Goal: Task Accomplishment & Management: Manage account settings

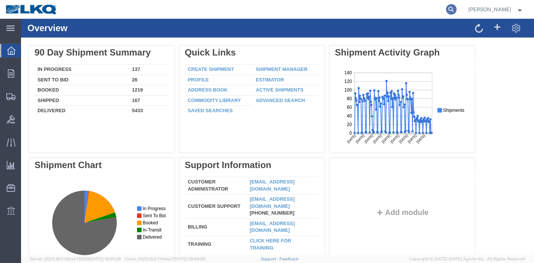
click at [456, 6] on icon at bounding box center [451, 9] width 11 height 11
click at [362, 11] on input "search" at bounding box center [332, 9] width 228 height 18
paste input "56219489"
type input "56219489"
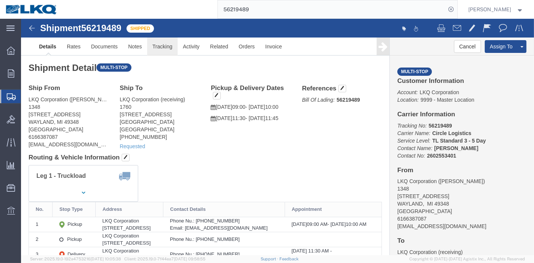
click link "Tracking"
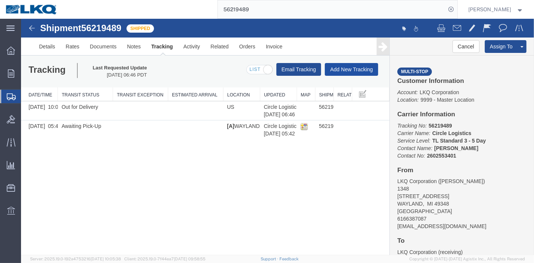
click at [355, 66] on button "Add New Tracking" at bounding box center [351, 69] width 53 height 13
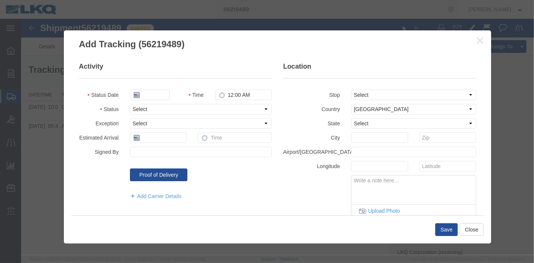
type input "[DATE]"
type input "9:00 PM"
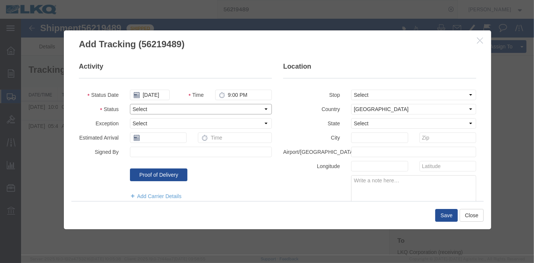
click at [146, 111] on select "Select Arrival Notice Available Arrival Notice Imported Arrive at Delivery Loca…" at bounding box center [201, 109] width 142 height 11
select select "DELIVRED"
click at [130, 104] on select "Select Arrival Notice Available Arrival Notice Imported Arrive at Delivery Loca…" at bounding box center [201, 109] width 142 height 11
click at [446, 216] on button "Save" at bounding box center [446, 215] width 23 height 13
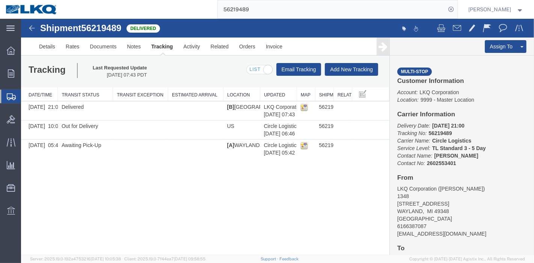
drag, startPoint x: 304, startPoint y: 29, endPoint x: 130, endPoint y: 20, distance: 173.8
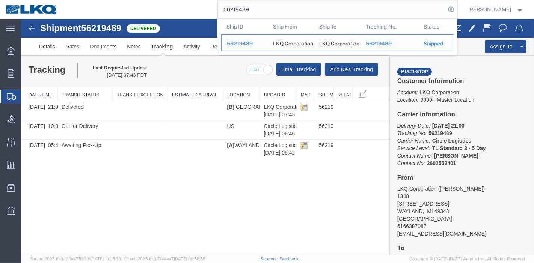
paste input "601712"
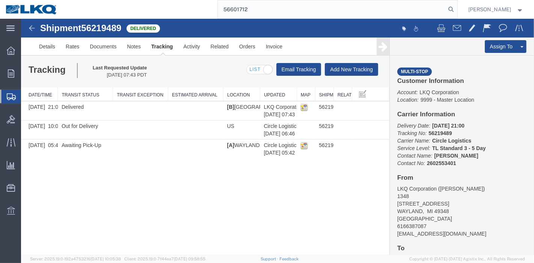
type input "56601712"
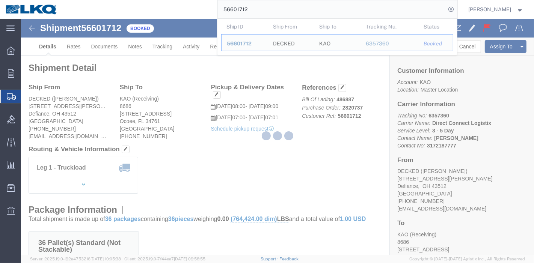
click at [158, 45] on div at bounding box center [277, 137] width 513 height 237
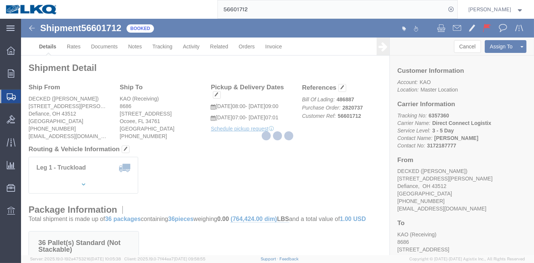
click at [159, 45] on div at bounding box center [277, 137] width 513 height 237
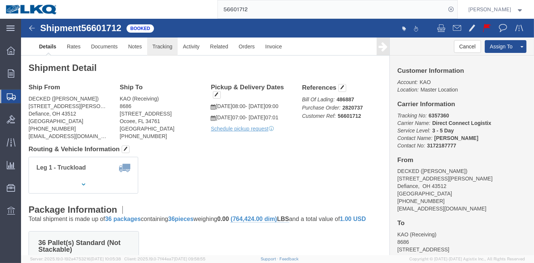
click link "Tracking"
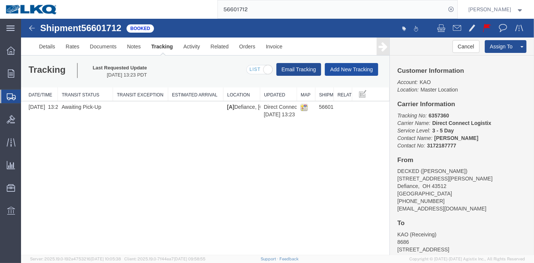
click at [333, 69] on button "Add New Tracking" at bounding box center [351, 69] width 53 height 13
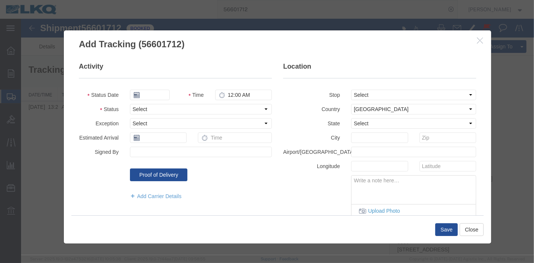
type input "[DATE]"
type input "9:00 PM"
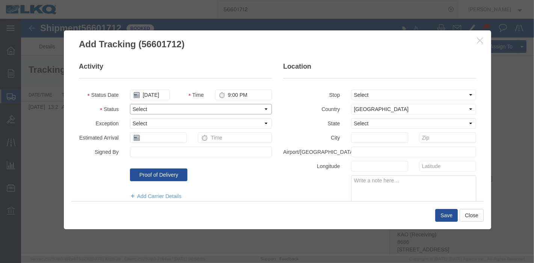
click at [144, 107] on select "Select Arrival Notice Available Arrival Notice Imported Arrive at Delivery Loca…" at bounding box center [201, 109] width 142 height 11
select select "DELIVRED"
click at [130, 104] on select "Select Arrival Notice Available Arrival Notice Imported Arrive at Delivery Loca…" at bounding box center [201, 109] width 142 height 11
click at [446, 217] on button "Save" at bounding box center [446, 215] width 23 height 13
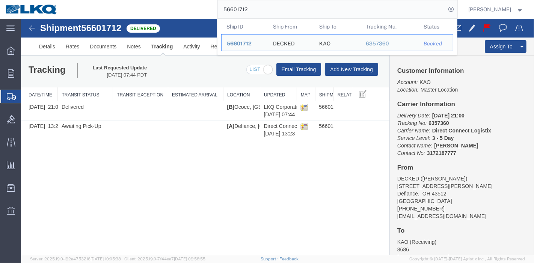
drag, startPoint x: 276, startPoint y: 6, endPoint x: 149, endPoint y: 15, distance: 126.9
click at [149, 15] on div "56601712 Ship ID Ship From Ship To Tracking Nu. Status Ship ID 56601712 Ship Fr…" at bounding box center [260, 9] width 394 height 19
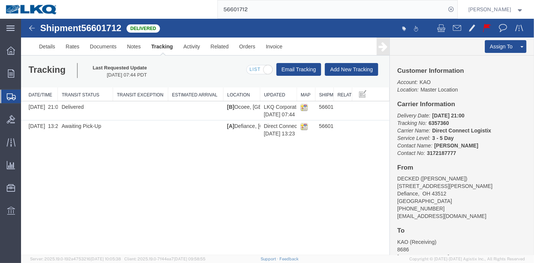
paste input "707744"
type input "56707744"
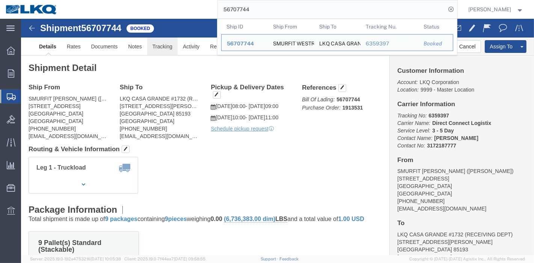
click link "Tracking"
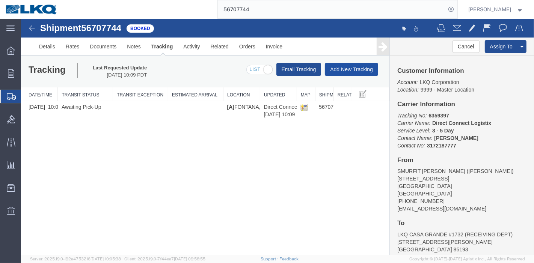
click at [344, 68] on button "Add New Tracking" at bounding box center [351, 69] width 53 height 13
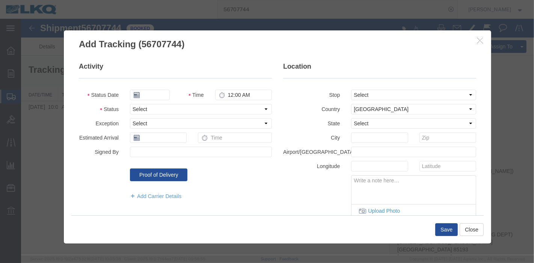
type input "[DATE]"
type input "9:00 PM"
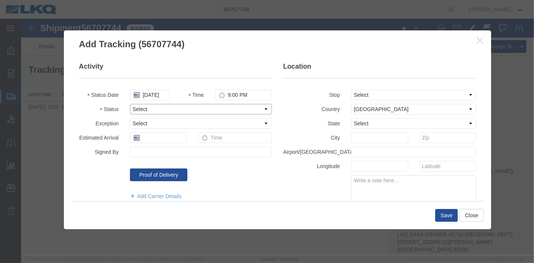
click at [142, 105] on select "Select Arrival Notice Available Arrival Notice Imported Arrive at Delivery Loca…" at bounding box center [201, 109] width 142 height 11
select select "DELIVRED"
click at [130, 104] on select "Select Arrival Notice Available Arrival Notice Imported Arrive at Delivery Loca…" at bounding box center [201, 109] width 142 height 11
click at [447, 216] on button "Save" at bounding box center [446, 215] width 23 height 13
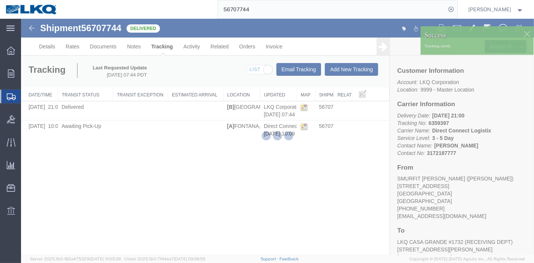
click at [148, 184] on div at bounding box center [277, 137] width 513 height 237
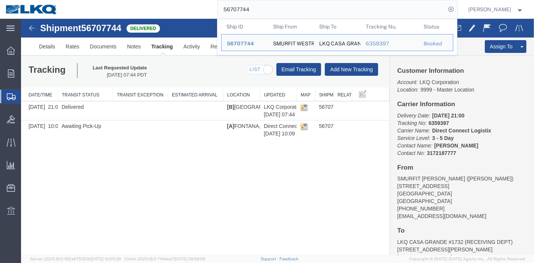
drag, startPoint x: 260, startPoint y: 37, endPoint x: 99, endPoint y: 29, distance: 161.0
paste input "567304"
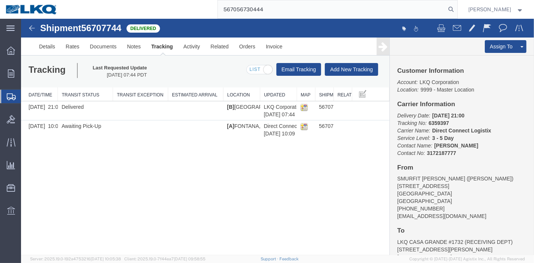
drag, startPoint x: 282, startPoint y: 9, endPoint x: 95, endPoint y: 10, distance: 187.1
click at [95, 10] on div "567056730444" at bounding box center [260, 9] width 394 height 19
paste input "search"
type input "56730444"
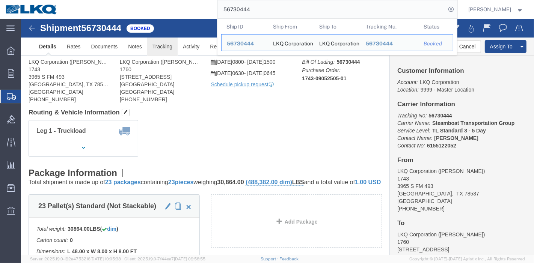
click link "Tracking"
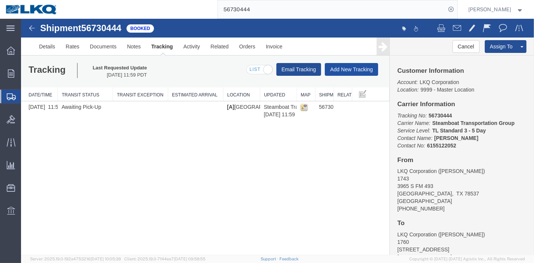
click at [346, 67] on button "Add New Tracking" at bounding box center [351, 69] width 53 height 13
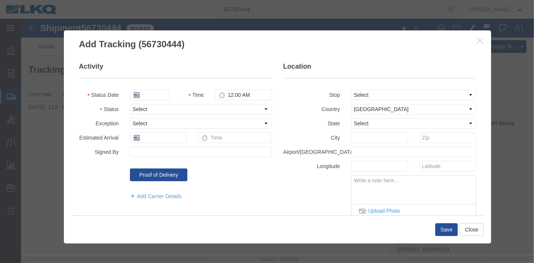
type input "[DATE]"
type input "9:00 PM"
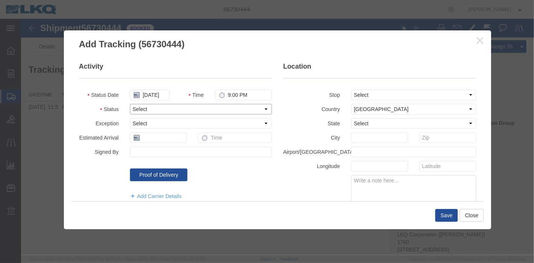
click at [178, 108] on select "Select Arrival Notice Available Arrival Notice Imported Arrive at Delivery Loca…" at bounding box center [201, 109] width 142 height 11
select select "DELIVRED"
click at [130, 104] on select "Select Arrival Notice Available Arrival Notice Imported Arrive at Delivery Loca…" at bounding box center [201, 109] width 142 height 11
click at [443, 216] on button "Save" at bounding box center [446, 215] width 23 height 13
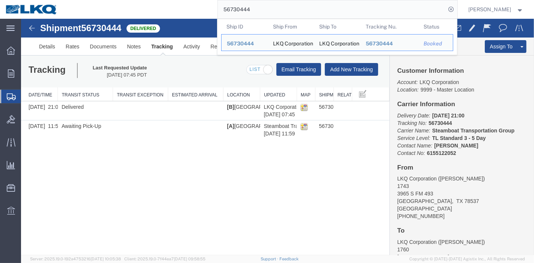
drag, startPoint x: 284, startPoint y: 34, endPoint x: 134, endPoint y: 23, distance: 150.3
paste input "668479"
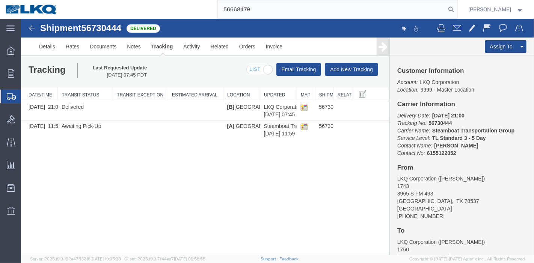
type input "56668479"
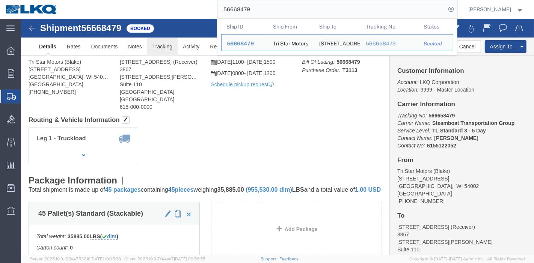
click link "Tracking"
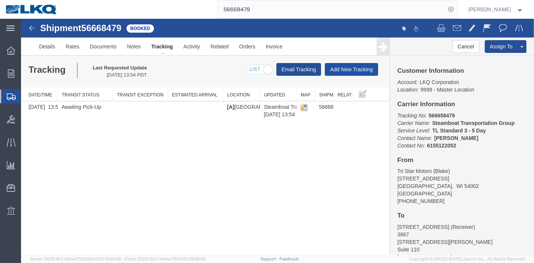
click at [346, 67] on button "Add New Tracking" at bounding box center [351, 69] width 53 height 13
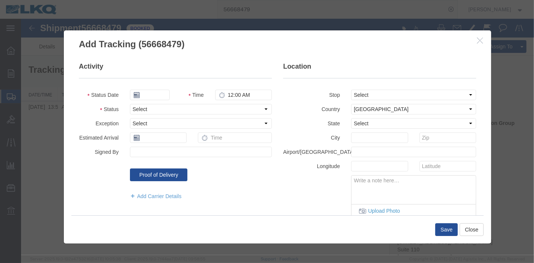
type input "[DATE]"
type input "9:00 PM"
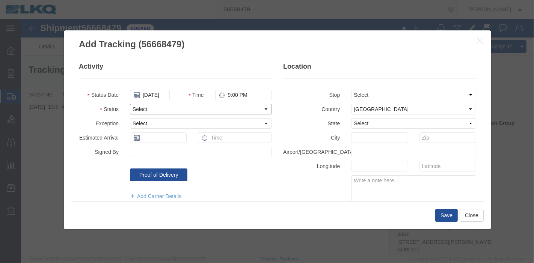
click at [184, 110] on select "Select Arrival Notice Available Arrival Notice Imported Arrive at Delivery Loca…" at bounding box center [201, 109] width 142 height 11
select select "DELIVRED"
click at [130, 104] on select "Select Arrival Notice Available Arrival Notice Imported Arrive at Delivery Loca…" at bounding box center [201, 109] width 142 height 11
click at [443, 214] on button "Save" at bounding box center [446, 215] width 23 height 13
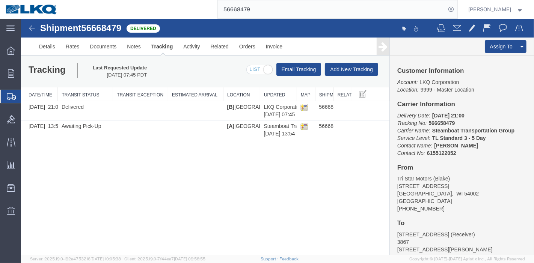
drag, startPoint x: 270, startPoint y: 6, endPoint x: 198, endPoint y: 12, distance: 72.4
click at [198, 12] on div "56668479" at bounding box center [260, 9] width 394 height 19
paste input "5444665"
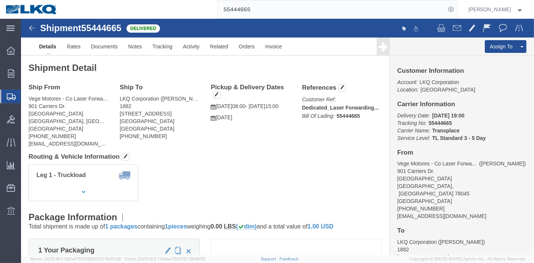
click at [265, 4] on input "55444665" at bounding box center [332, 9] width 228 height 18
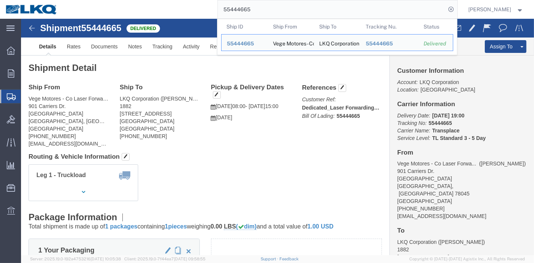
click h2 "Shipment Detail"
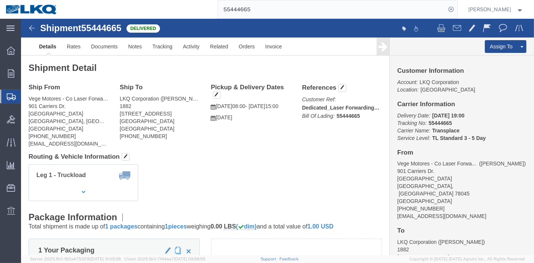
click at [266, 6] on input "55444665" at bounding box center [332, 9] width 228 height 18
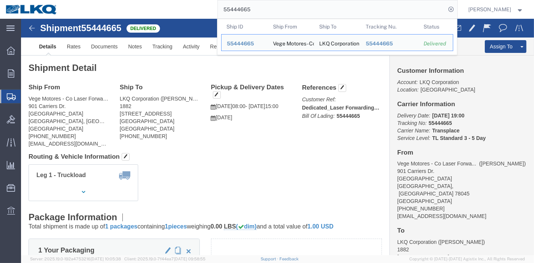
click h2 "Shipment Detail"
drag, startPoint x: 270, startPoint y: 10, endPoint x: 143, endPoint y: 14, distance: 127.4
click at [143, 14] on div "55444665 Ship ID Ship From Ship To Tracking Nu. Status Ship ID 55444665 Ship Fr…" at bounding box center [260, 9] width 394 height 19
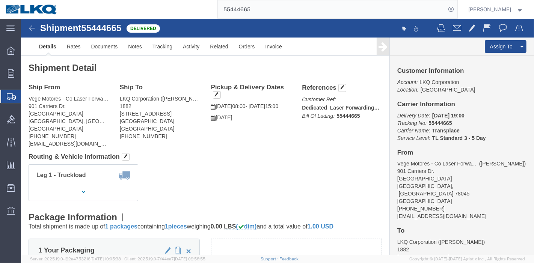
paste input "6714834"
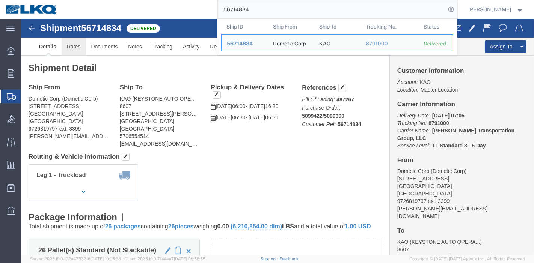
click link "Rates"
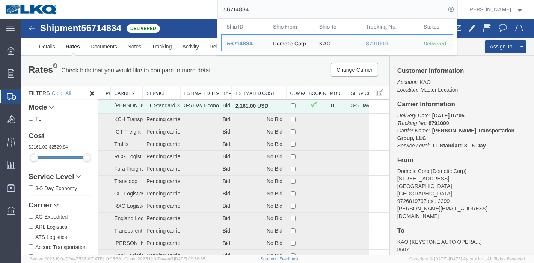
drag, startPoint x: 265, startPoint y: 9, endPoint x: 160, endPoint y: 9, distance: 104.4
click at [160, 9] on div "56714834 Ship ID Ship From Ship To Tracking Nu. Status Ship ID 56714834 Ship Fr…" at bounding box center [260, 9] width 394 height 19
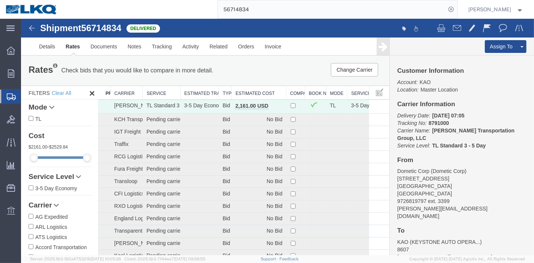
paste input "5806166"
type input "55806166"
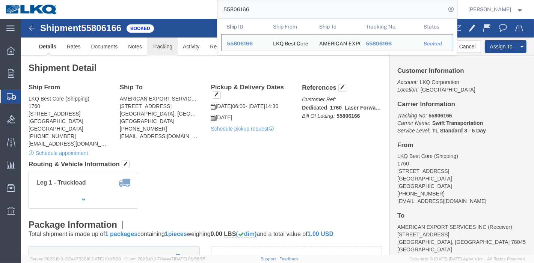
click link "Tracking"
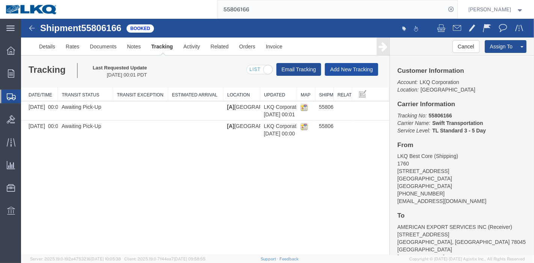
click at [358, 68] on button "Add New Tracking" at bounding box center [351, 69] width 53 height 13
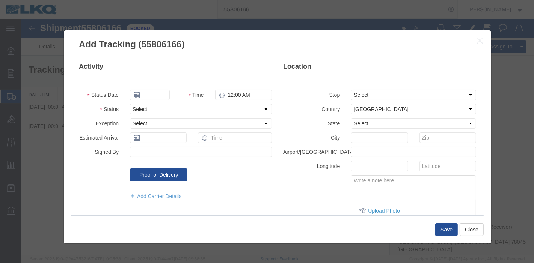
type input "[DATE]"
type input "9:00 PM"
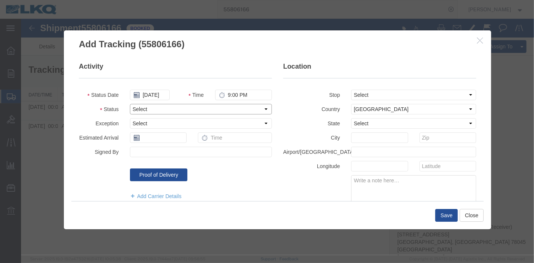
click at [181, 108] on select "Select Arrival Notice Available Arrival Notice Imported Arrive at Delivery Loca…" at bounding box center [201, 109] width 142 height 11
select select "DELIVRED"
click at [130, 104] on select "Select Arrival Notice Available Arrival Notice Imported Arrive at Delivery Loca…" at bounding box center [201, 109] width 142 height 11
click at [451, 214] on button "Save" at bounding box center [446, 215] width 23 height 13
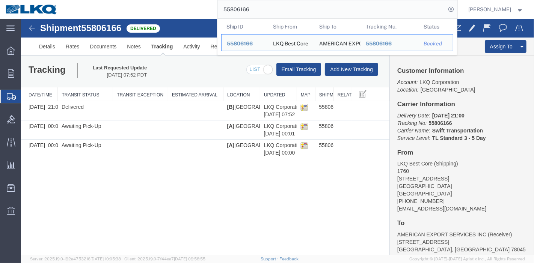
drag, startPoint x: 260, startPoint y: 10, endPoint x: 163, endPoint y: 14, distance: 97.0
click at [163, 14] on div "55806166 Ship ID Ship From Ship To Tracking Nu. Status Ship ID 55806166 Ship Fr…" at bounding box center [260, 9] width 394 height 19
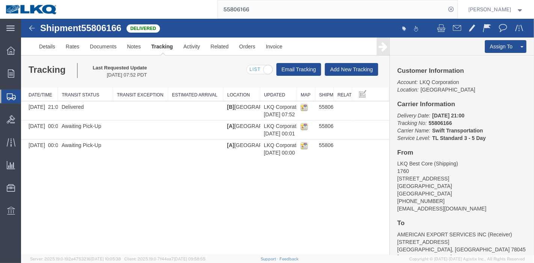
paste input "6383311"
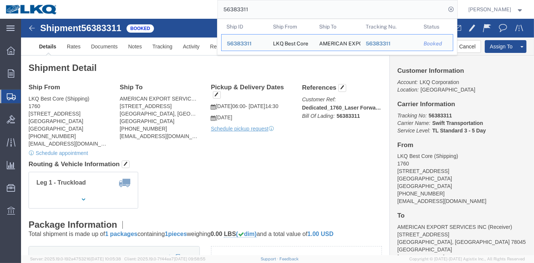
drag, startPoint x: 266, startPoint y: 6, endPoint x: 189, endPoint y: 14, distance: 77.0
click at [189, 14] on div "56383311 Ship ID Ship From Ship To Tracking Nu. Status Ship ID 56383311 Ship Fr…" at bounding box center [260, 9] width 394 height 19
paste input "8"
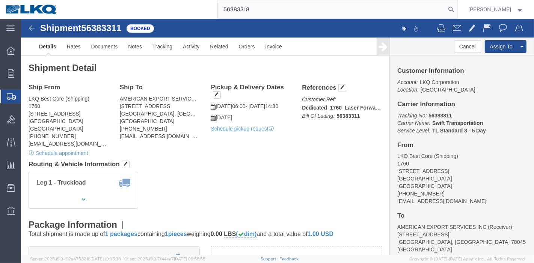
type input "56383318"
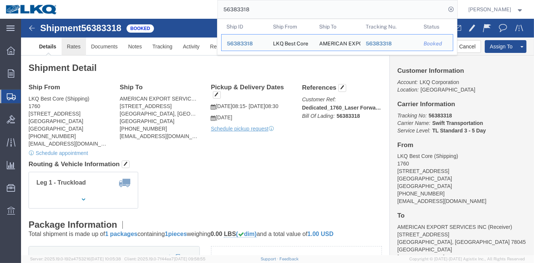
click link "Rates"
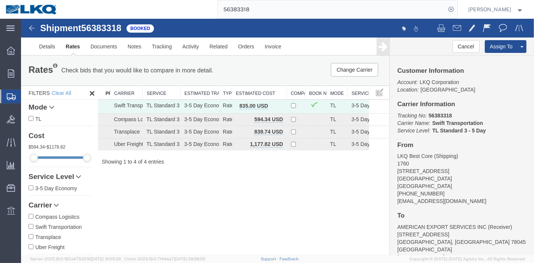
click at [111, 26] on span "56383318" at bounding box center [101, 28] width 40 height 10
copy span "56383318"
